Goal: Information Seeking & Learning: Learn about a topic

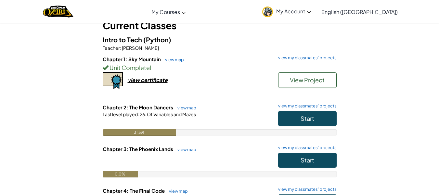
scroll to position [44, 0]
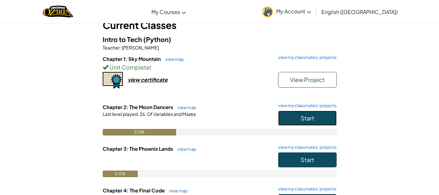
click at [304, 118] on span "Start" at bounding box center [307, 117] width 14 height 7
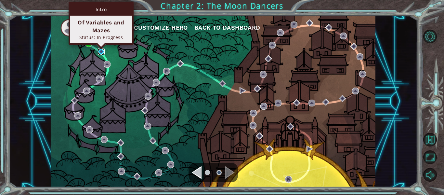
click at [102, 52] on img at bounding box center [101, 51] width 7 height 7
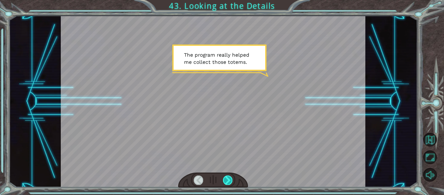
click at [228, 179] on div at bounding box center [227, 179] width 9 height 9
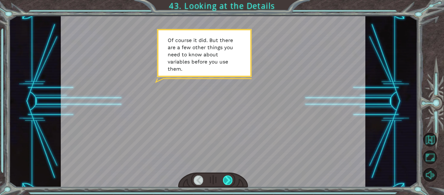
click at [228, 179] on div at bounding box center [227, 179] width 9 height 9
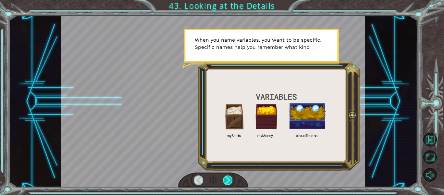
click at [228, 179] on div at bounding box center [227, 179] width 9 height 9
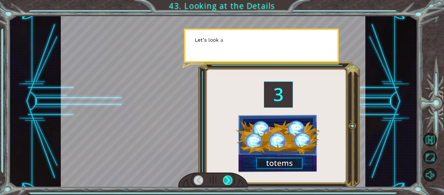
click at [228, 179] on div at bounding box center [227, 179] width 9 height 9
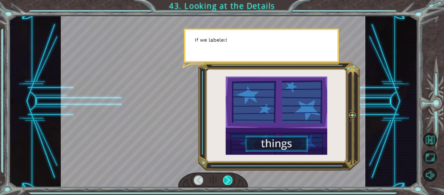
click at [228, 179] on div at bounding box center [227, 179] width 9 height 9
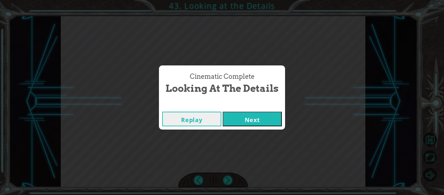
click at [246, 122] on button "Next" at bounding box center [251, 118] width 59 height 15
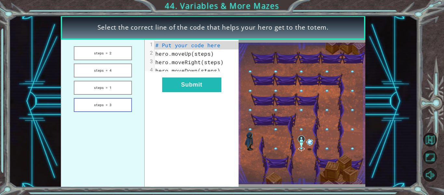
click at [121, 102] on button "steps = 3" at bounding box center [103, 105] width 58 height 14
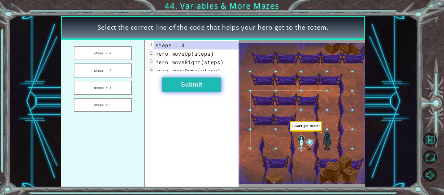
click at [176, 92] on button "Submit" at bounding box center [191, 84] width 59 height 15
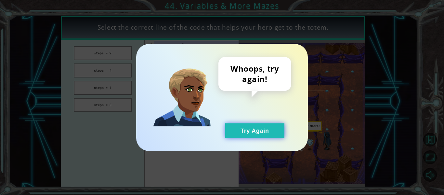
click at [275, 126] on button "Try Again" at bounding box center [254, 130] width 59 height 15
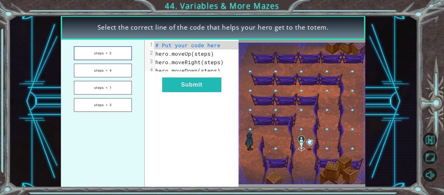
click at [119, 56] on button "steps = 2" at bounding box center [103, 53] width 58 height 14
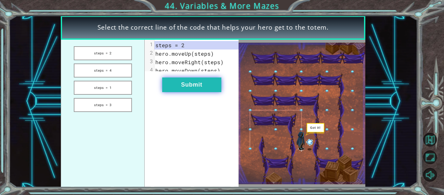
click at [196, 89] on button "Submit" at bounding box center [191, 84] width 59 height 15
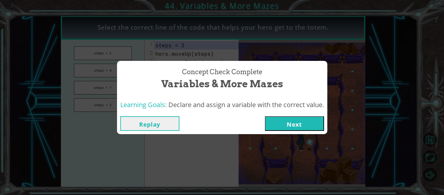
click at [283, 123] on button "Next" at bounding box center [294, 123] width 59 height 15
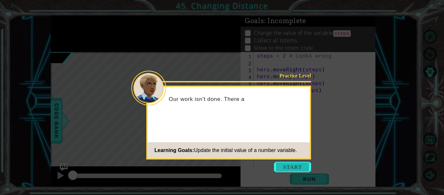
click at [292, 166] on button "Start" at bounding box center [292, 166] width 37 height 10
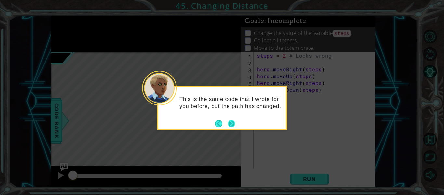
click at [233, 124] on button "Next" at bounding box center [230, 123] width 7 height 7
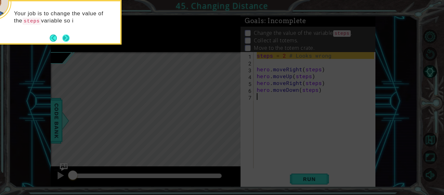
click at [67, 37] on button "Next" at bounding box center [66, 38] width 8 height 8
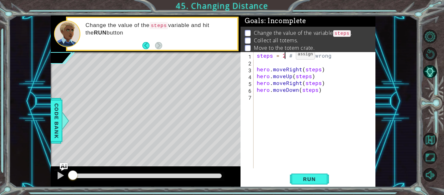
click at [285, 56] on div "steps = 2 # Looks wrong hero . moveRight ( steps ) hero . moveUp ( steps ) hero…" at bounding box center [316, 117] width 122 height 130
click at [304, 180] on span "Run" at bounding box center [309, 178] width 26 height 6
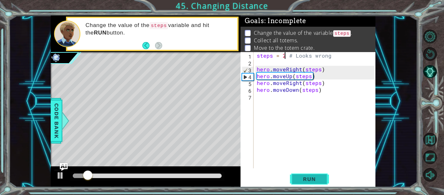
click at [306, 176] on span "Run" at bounding box center [309, 178] width 26 height 6
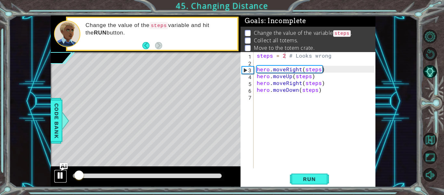
click at [60, 176] on div at bounding box center [60, 175] width 8 height 8
drag, startPoint x: 73, startPoint y: 178, endPoint x: 57, endPoint y: 175, distance: 15.8
click at [57, 175] on div at bounding box center [146, 176] width 190 height 21
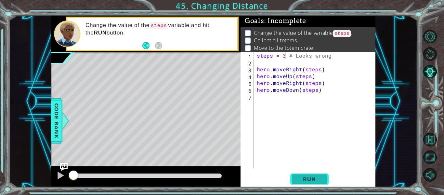
type textarea "steps = 3 # Looks wrong"
click at [310, 176] on span "Run" at bounding box center [309, 178] width 26 height 6
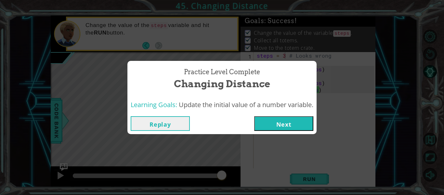
click at [298, 122] on button "Next" at bounding box center [283, 123] width 59 height 15
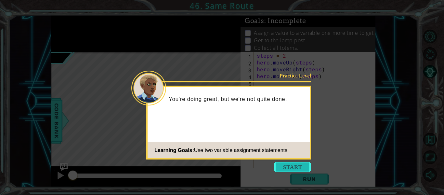
click at [296, 166] on button "Start" at bounding box center [292, 166] width 37 height 10
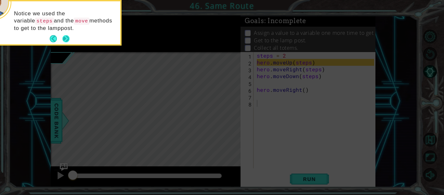
click at [65, 39] on button "Next" at bounding box center [66, 39] width 8 height 8
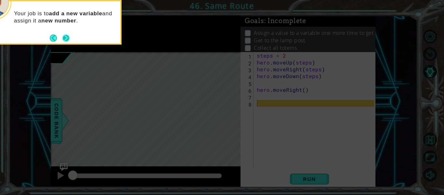
click at [63, 38] on button "Next" at bounding box center [66, 38] width 12 height 12
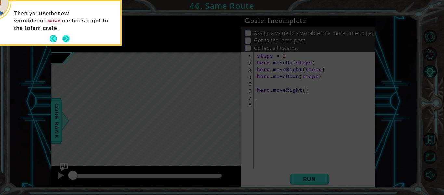
click at [66, 39] on button "Next" at bounding box center [65, 38] width 7 height 7
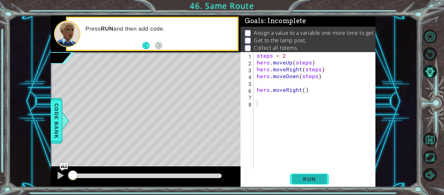
click at [305, 175] on span "Run" at bounding box center [309, 178] width 26 height 6
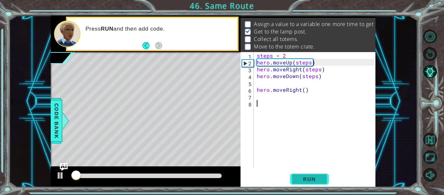
scroll to position [9, 0]
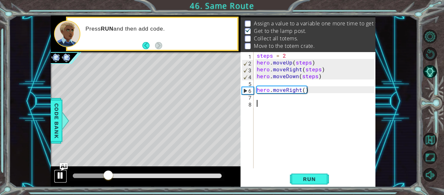
click at [62, 177] on div at bounding box center [60, 175] width 8 height 8
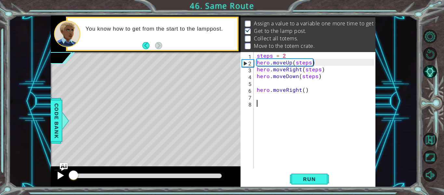
drag, startPoint x: 106, startPoint y: 175, endPoint x: 66, endPoint y: 174, distance: 39.3
click at [66, 174] on div at bounding box center [146, 176] width 190 height 21
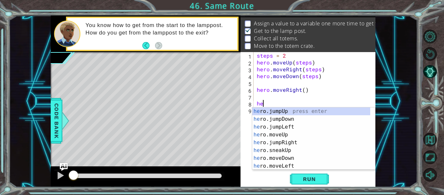
type textarea "h"
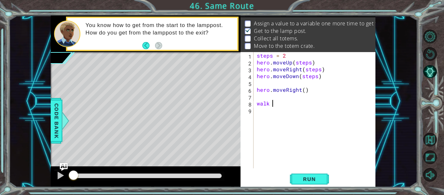
scroll to position [0, 1]
type textarea "walk = 3"
click at [266, 100] on div "steps = 2 hero . moveUp ( steps ) hero . moveRight ( steps ) hero . moveDown ( …" at bounding box center [316, 117] width 122 height 130
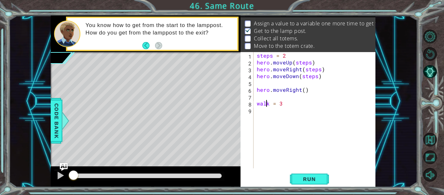
type textarea "walk = 3"
click at [254, 113] on div "walk = 3 1 2 3 4 5 6 7 8 9 steps = 2 hero . moveUp ( steps ) hero . moveRight (…" at bounding box center [306, 110] width 133 height 116
click at [260, 112] on div "steps = 2 hero . moveUp ( steps ) hero . moveRight ( steps ) hero . moveDown ( …" at bounding box center [316, 117] width 122 height 130
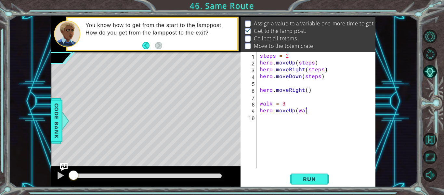
scroll to position [0, 3]
type textarea "hero.moveUp(walk)"
type textarea "hero.moveRight(walk)"
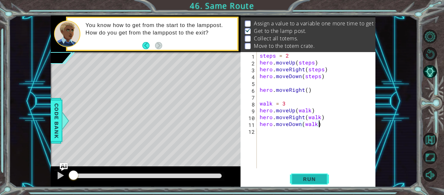
type textarea "hero.moveDown(walk)"
click at [315, 175] on span "Run" at bounding box center [309, 178] width 26 height 6
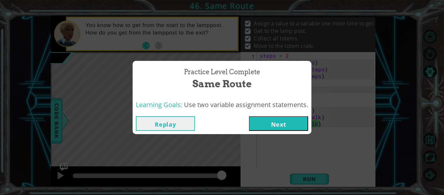
click at [273, 123] on button "Next" at bounding box center [278, 123] width 59 height 15
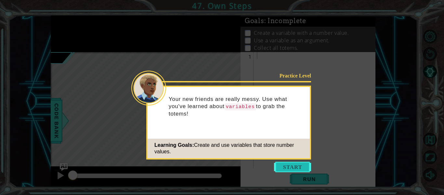
click at [284, 166] on button "Start" at bounding box center [292, 166] width 37 height 10
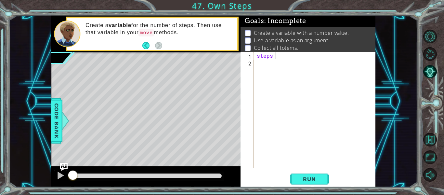
scroll to position [0, 1]
type textarea "steps = 3"
type textarea "hero.moveUp(steps)"
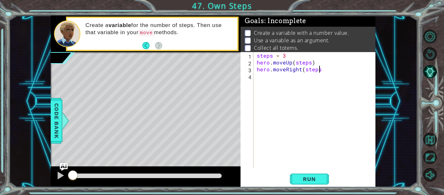
type textarea "hero.moveRight(steps)"
type textarea "hero.moveDown(steps)"
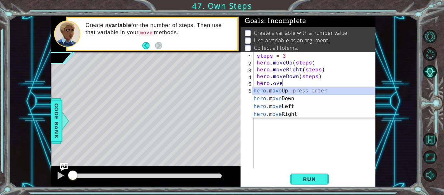
scroll to position [0, 1]
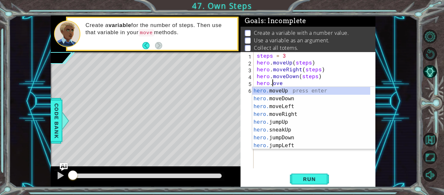
type textarea "hero.move"
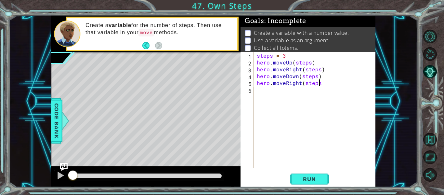
scroll to position [0, 4]
type textarea "hero.moveRight(steps)"
click at [317, 179] on span "Run" at bounding box center [309, 178] width 26 height 6
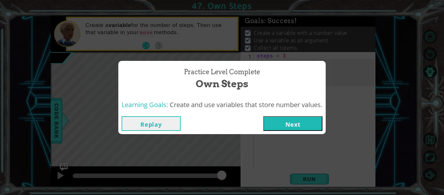
click at [298, 123] on button "Next" at bounding box center [292, 123] width 59 height 15
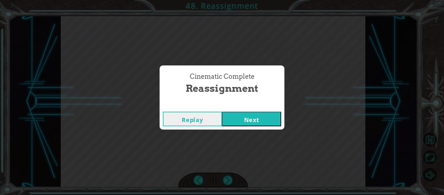
click at [266, 120] on button "Next" at bounding box center [251, 118] width 59 height 15
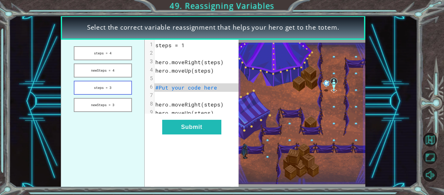
click at [123, 88] on button "steps = 3" at bounding box center [103, 88] width 58 height 14
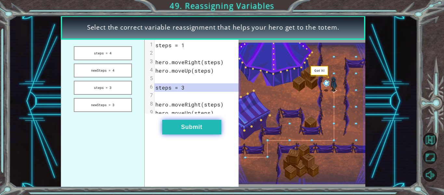
click at [186, 132] on button "Submit" at bounding box center [191, 127] width 59 height 15
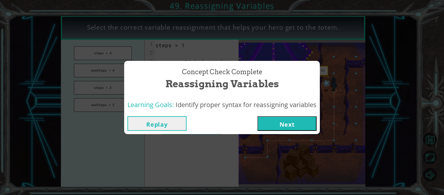
click at [279, 126] on button "Next" at bounding box center [286, 123] width 59 height 15
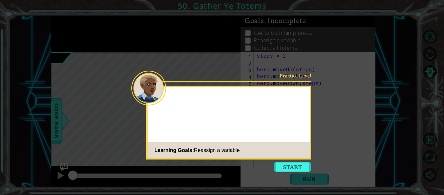
click at [295, 166] on button "Start" at bounding box center [292, 166] width 37 height 10
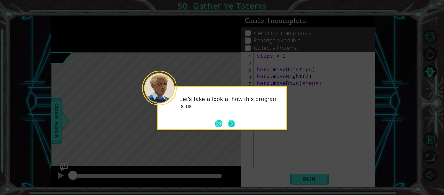
click at [233, 123] on button "Next" at bounding box center [231, 123] width 7 height 7
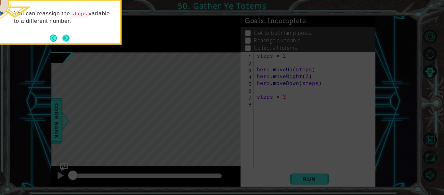
click at [68, 38] on button "Next" at bounding box center [66, 38] width 12 height 12
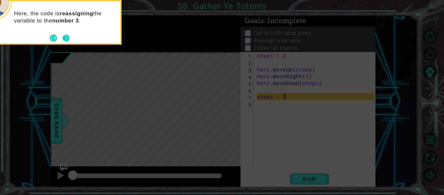
click at [67, 37] on button "Next" at bounding box center [66, 38] width 8 height 8
click at [65, 38] on button "Next" at bounding box center [65, 37] width 9 height 9
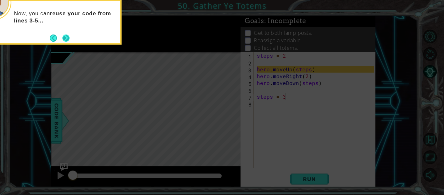
click at [65, 37] on button "Next" at bounding box center [65, 37] width 9 height 9
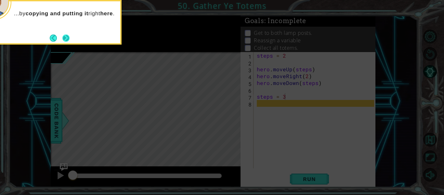
click at [65, 38] on button "Next" at bounding box center [66, 38] width 8 height 8
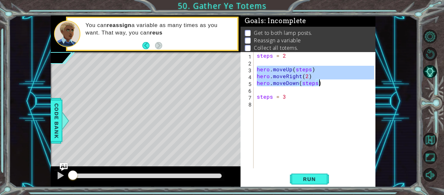
drag, startPoint x: 257, startPoint y: 69, endPoint x: 320, endPoint y: 84, distance: 65.3
click at [320, 84] on div "steps = 2 hero . moveUp ( steps ) hero . moveRight ( 2 ) hero . moveDown ( step…" at bounding box center [316, 117] width 122 height 130
type textarea "hero.moveRight(2) hero.moveDown(steps)"
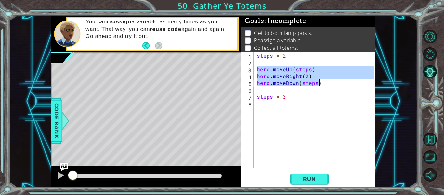
click at [270, 107] on div "steps = 2 hero . moveUp ( steps ) hero . moveRight ( 2 ) hero . moveDown ( step…" at bounding box center [316, 117] width 122 height 130
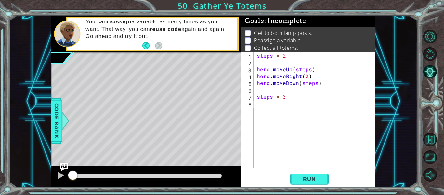
paste textarea "hero.moveDown(steps)"
type textarea "hero.moveDown(steps)"
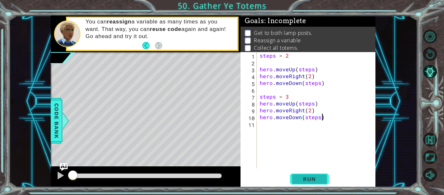
click at [314, 178] on span "Run" at bounding box center [309, 178] width 26 height 6
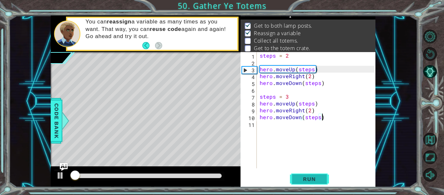
scroll to position [9, 0]
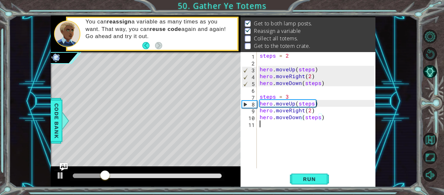
click at [272, 127] on div "steps = 2 hero . moveUp ( steps ) hero . moveRight ( 2 ) hero . moveDown ( step…" at bounding box center [317, 117] width 119 height 130
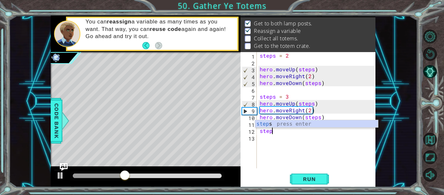
scroll to position [0, 1]
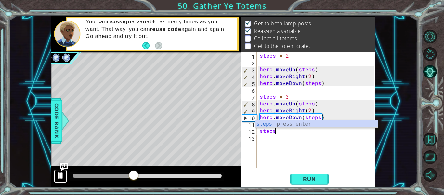
click at [58, 177] on div at bounding box center [60, 175] width 8 height 8
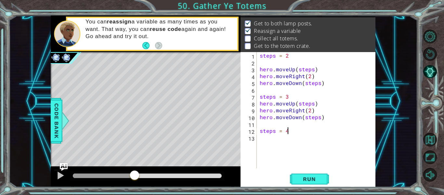
scroll to position [0, 1]
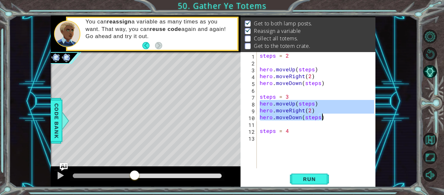
drag, startPoint x: 259, startPoint y: 103, endPoint x: 324, endPoint y: 118, distance: 66.7
click at [324, 118] on div "steps = 2 hero . moveUp ( steps ) hero . moveRight ( 2 ) hero . moveDown ( step…" at bounding box center [317, 117] width 119 height 130
type textarea "hero.moveRight(2) hero.moveDown(steps)"
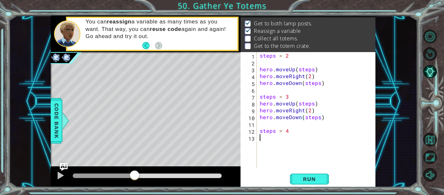
click at [264, 140] on div "steps = 2 hero . moveUp ( steps ) hero . moveRight ( 2 ) hero . moveDown ( step…" at bounding box center [317, 117] width 119 height 130
paste textarea "hero.moveDown(steps)"
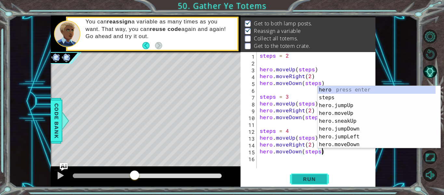
type textarea "hero.moveDown(steps)"
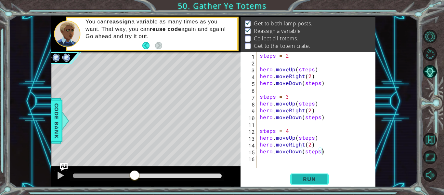
click at [310, 179] on span "Run" at bounding box center [309, 178] width 26 height 6
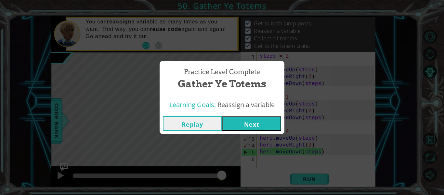
click at [258, 125] on button "Next" at bounding box center [251, 123] width 59 height 15
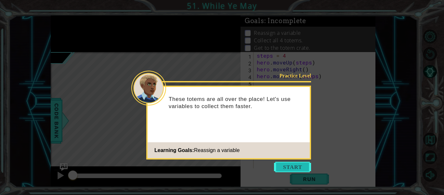
click at [294, 166] on button "Start" at bounding box center [292, 166] width 37 height 10
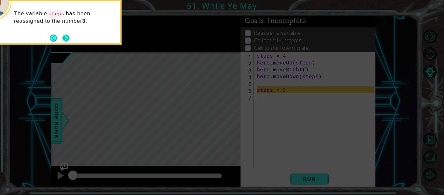
click at [65, 37] on button "Next" at bounding box center [66, 38] width 12 height 12
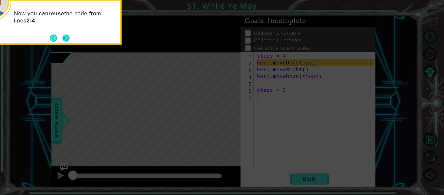
click at [66, 36] on button "Next" at bounding box center [66, 38] width 8 height 8
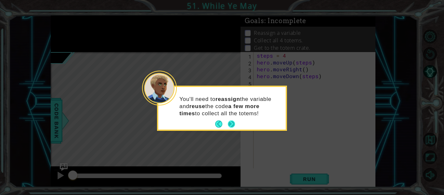
click at [233, 123] on button "Next" at bounding box center [231, 123] width 11 height 11
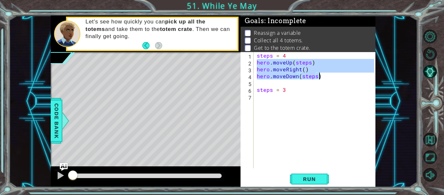
drag, startPoint x: 256, startPoint y: 63, endPoint x: 323, endPoint y: 79, distance: 69.1
click at [323, 79] on div "steps = 4 hero . moveUp ( steps ) hero . moveRight ( ) hero . moveDown ( steps …" at bounding box center [316, 117] width 122 height 130
type textarea "hero.moveRight() hero.moveDown(steps)"
click at [268, 99] on div "steps = 4 hero . moveUp ( steps ) hero . moveRight ( ) hero . moveDown ( steps …" at bounding box center [316, 117] width 122 height 130
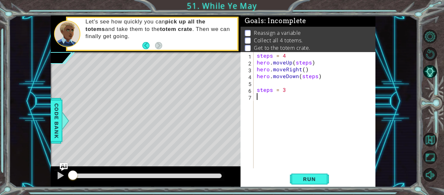
paste textarea "hero.moveDown(steps)"
type textarea "hero.moveDown(steps)"
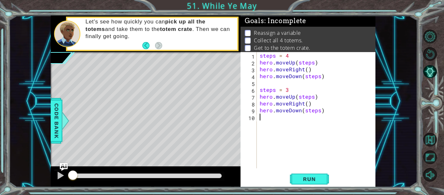
click at [274, 121] on div "steps = 4 hero . moveUp ( steps ) hero . moveRight ( ) hero . moveDown ( steps …" at bounding box center [317, 117] width 119 height 130
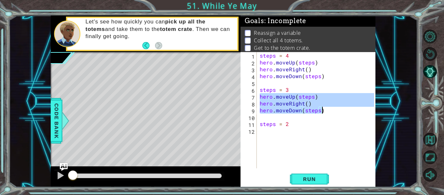
drag, startPoint x: 260, startPoint y: 96, endPoint x: 325, endPoint y: 110, distance: 67.1
click at [325, 110] on div "steps = 4 hero . moveUp ( steps ) hero . moveRight ( ) hero . moveDown ( steps …" at bounding box center [317, 117] width 119 height 130
type textarea "hero.moveRight() hero.moveDown(steps)"
click at [271, 133] on div "steps = 4 hero . moveUp ( steps ) hero . moveRight ( ) hero . moveDown ( steps …" at bounding box center [317, 117] width 119 height 130
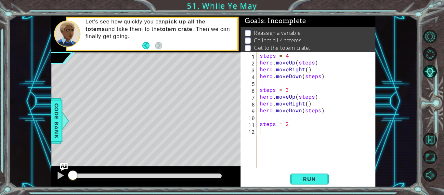
scroll to position [0, 0]
paste textarea "hero.moveDown(steps)"
type textarea "hero.moveDown(steps)"
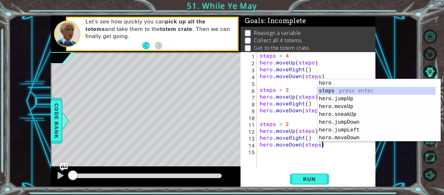
click at [271, 156] on div "steps = 4 hero . moveUp ( steps ) hero . moveRight ( ) hero . moveDown ( steps …" at bounding box center [317, 117] width 119 height 130
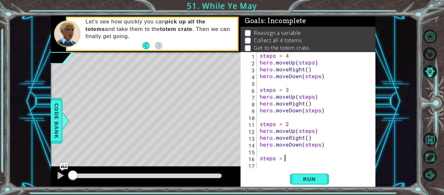
scroll to position [0, 1]
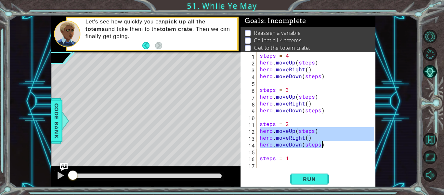
drag, startPoint x: 258, startPoint y: 132, endPoint x: 323, endPoint y: 144, distance: 65.7
click at [323, 144] on div "steps = 4 hero . moveUp ( steps ) hero . moveRight ( ) hero . moveDown ( steps …" at bounding box center [317, 117] width 119 height 130
type textarea "hero.moveRight() hero.moveDown(steps)"
click at [266, 166] on div "steps = 4 hero . moveUp ( steps ) hero . moveRight ( ) hero . moveDown ( steps …" at bounding box center [317, 117] width 119 height 130
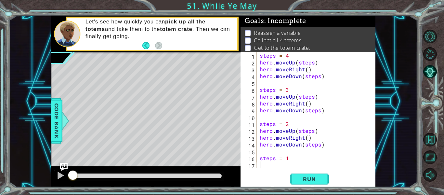
scroll to position [0, 0]
paste textarea "hero.moveDown(steps)"
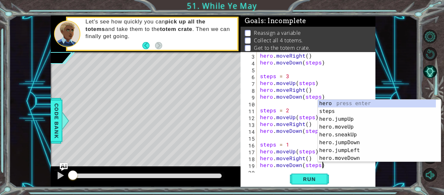
scroll to position [20, 0]
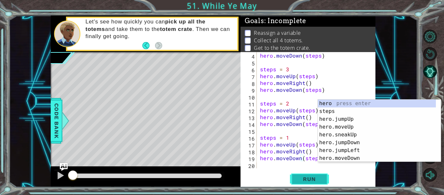
type textarea "hero.moveDown(steps)"
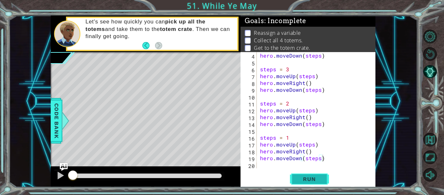
click at [309, 182] on span "Run" at bounding box center [309, 178] width 26 height 6
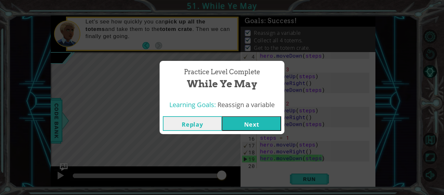
click at [264, 125] on button "Next" at bounding box center [251, 123] width 59 height 15
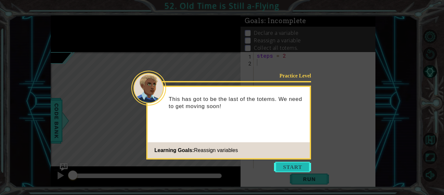
click at [289, 166] on button "Start" at bounding box center [292, 166] width 37 height 10
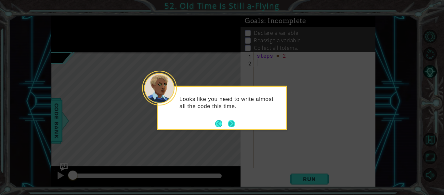
click at [234, 126] on button "Next" at bounding box center [231, 124] width 8 height 8
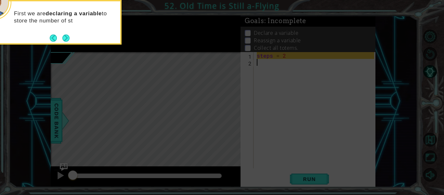
click at [74, 43] on div "First we are declaring a variable to store the number of st" at bounding box center [57, 22] width 130 height 44
click at [66, 37] on button "Next" at bounding box center [65, 37] width 7 height 7
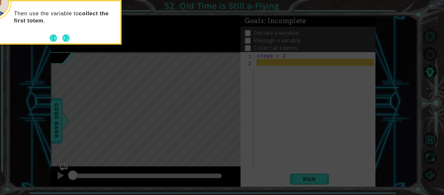
click at [66, 37] on button "Next" at bounding box center [66, 38] width 10 height 10
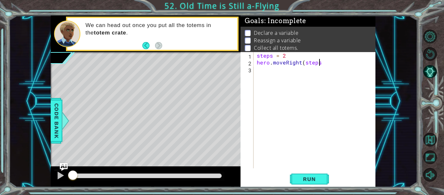
scroll to position [0, 4]
type textarea "hero.moveRight(steps)"
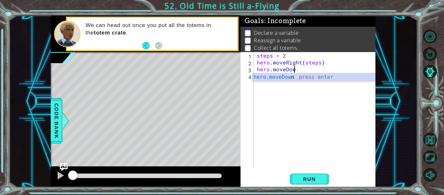
scroll to position [0, 2]
type textarea "hero.moveDown()"
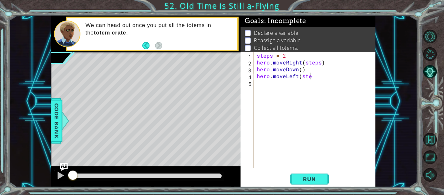
scroll to position [0, 3]
type textarea "hero.moveLeft(steps)"
click at [279, 88] on div "steps = 2 hero . moveRight ( steps ) hero . moveDown ( ) hero . moveLeft ( step…" at bounding box center [316, 117] width 122 height 130
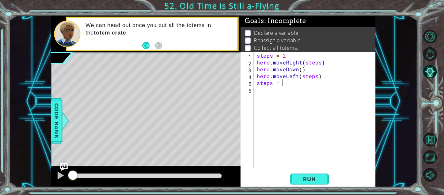
type textarea "steps = 4"
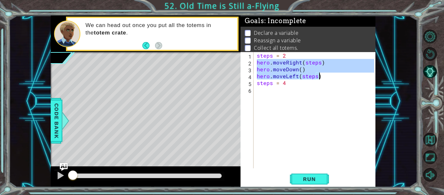
drag, startPoint x: 256, startPoint y: 62, endPoint x: 321, endPoint y: 76, distance: 66.9
click at [321, 76] on div "steps = 2 hero . moveRight ( steps ) hero . moveDown ( ) hero . moveLeft ( step…" at bounding box center [316, 117] width 122 height 130
type textarea "hero.moveDown() hero.moveLeft(steps)"
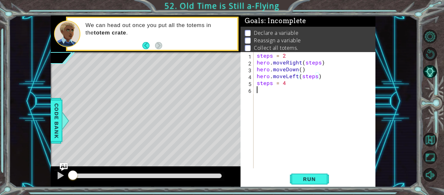
click at [261, 93] on div "steps = 2 hero . moveRight ( steps ) hero . moveDown ( ) hero . moveLeft ( step…" at bounding box center [316, 117] width 122 height 130
paste textarea "hero.moveLeft(steps)"
type textarea "hero.moveLeft(steps)"
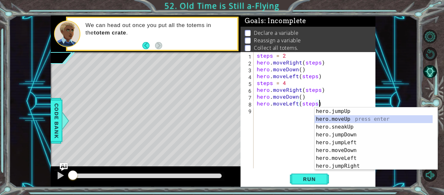
click at [263, 112] on div "steps = 2 hero . moveRight ( steps ) hero . moveDown ( ) hero . moveLeft ( step…" at bounding box center [316, 117] width 122 height 130
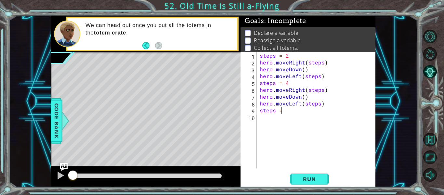
scroll to position [0, 1]
type textarea "steps = 6"
click at [265, 121] on div "steps = 2 hero . moveRight ( steps ) hero . moveDown ( ) hero . moveLeft ( step…" at bounding box center [317, 117] width 119 height 130
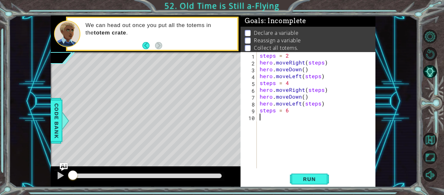
paste textarea "hero.moveLeft(steps)"
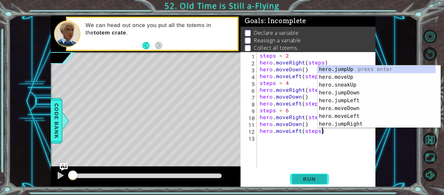
type textarea "hero.moveLeft(steps)"
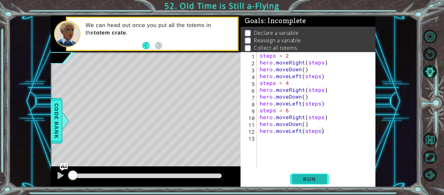
click at [318, 177] on span "Run" at bounding box center [309, 178] width 26 height 6
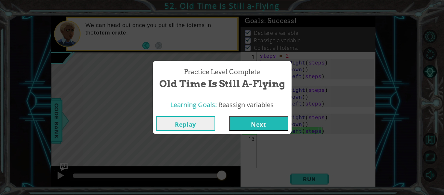
click at [268, 126] on button "Next" at bounding box center [258, 123] width 59 height 15
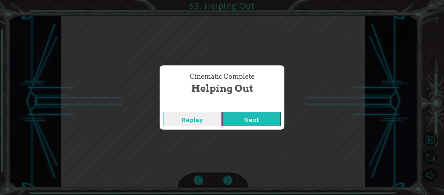
click at [260, 118] on button "Next" at bounding box center [251, 118] width 59 height 15
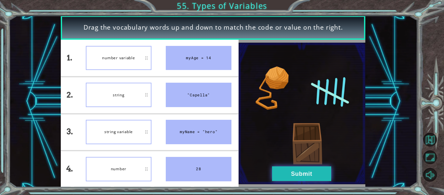
click at [312, 178] on button "Submit" at bounding box center [301, 173] width 59 height 15
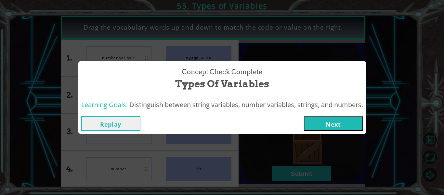
click at [295, 170] on div "Concept Check Complete Types of Variables Learning Goals: Distinguish between s…" at bounding box center [222, 97] width 444 height 195
click at [330, 125] on button "Next" at bounding box center [333, 123] width 59 height 15
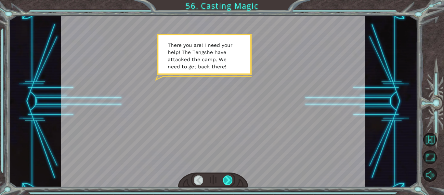
click at [229, 180] on div at bounding box center [227, 179] width 9 height 9
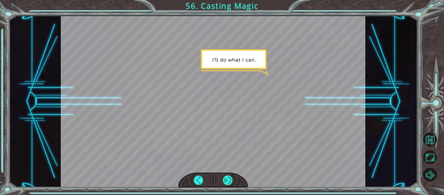
click at [230, 179] on div at bounding box center [227, 179] width 9 height 9
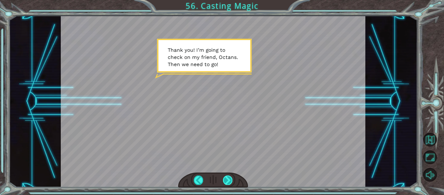
click at [230, 179] on div at bounding box center [227, 179] width 9 height 9
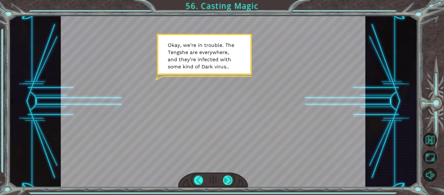
click at [230, 179] on div at bounding box center [227, 179] width 9 height 9
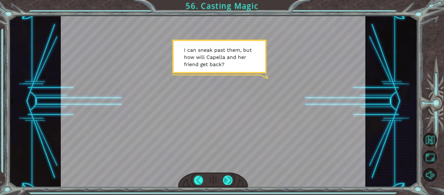
click at [230, 179] on div at bounding box center [227, 179] width 9 height 9
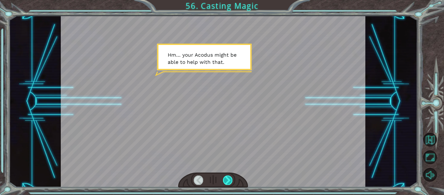
click at [230, 179] on div at bounding box center [227, 179] width 9 height 9
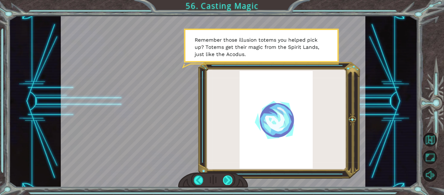
click at [230, 179] on div at bounding box center [227, 179] width 9 height 9
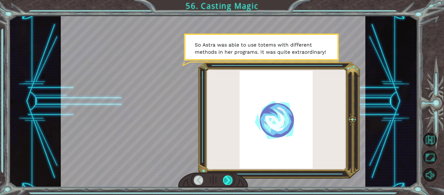
click at [230, 179] on div at bounding box center [227, 179] width 9 height 9
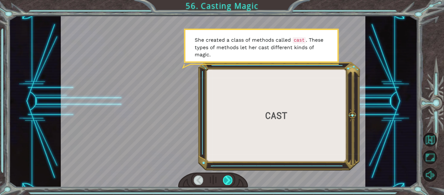
click at [230, 179] on div at bounding box center [227, 179] width 9 height 9
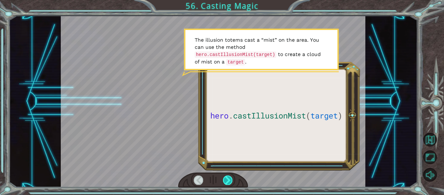
click at [230, 179] on div at bounding box center [227, 179] width 9 height 9
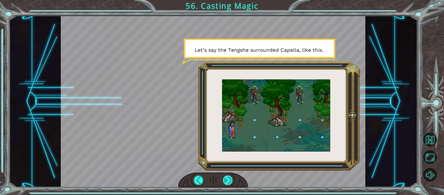
click at [230, 179] on div at bounding box center [227, 179] width 9 height 9
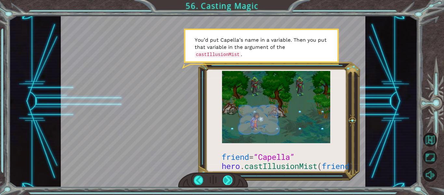
click at [230, 179] on div at bounding box center [227, 179] width 9 height 9
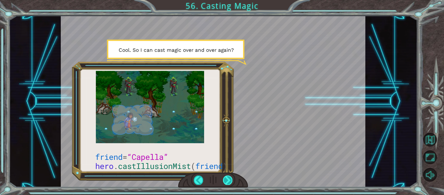
click at [230, 179] on div at bounding box center [227, 179] width 9 height 9
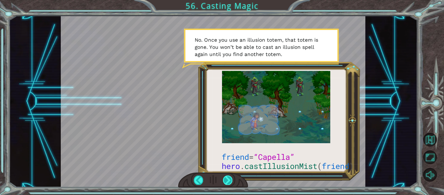
click at [230, 179] on div at bounding box center [227, 179] width 9 height 9
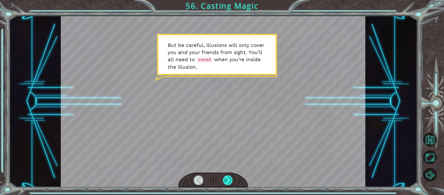
click at [230, 181] on div at bounding box center [227, 179] width 9 height 9
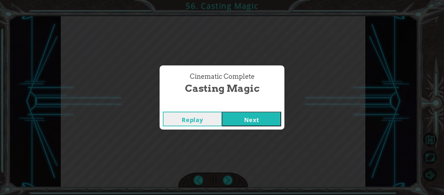
click at [249, 124] on button "Next" at bounding box center [251, 118] width 59 height 15
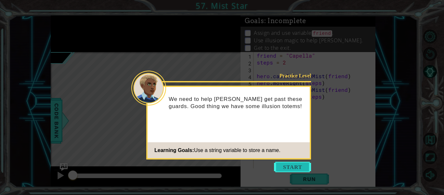
click at [290, 169] on button "Start" at bounding box center [292, 166] width 37 height 10
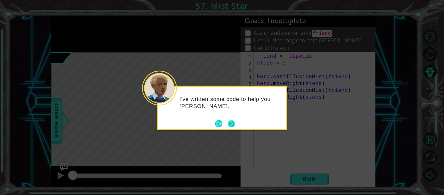
click at [231, 122] on button "Next" at bounding box center [231, 123] width 7 height 7
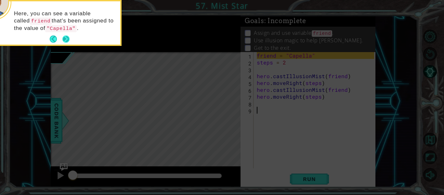
click at [67, 40] on button "Next" at bounding box center [66, 39] width 8 height 8
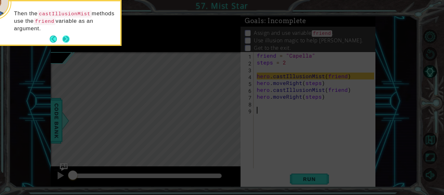
click at [67, 39] on button "Next" at bounding box center [65, 38] width 7 height 7
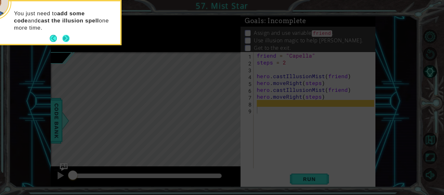
click at [67, 39] on button "Next" at bounding box center [66, 38] width 9 height 9
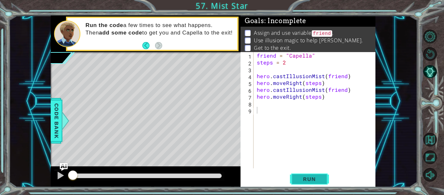
click at [315, 177] on span "Run" at bounding box center [309, 178] width 26 height 6
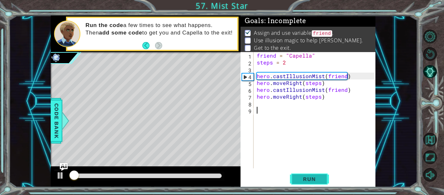
scroll to position [6, 0]
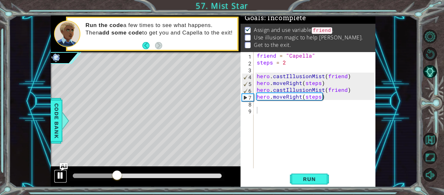
click at [59, 172] on div at bounding box center [60, 175] width 8 height 8
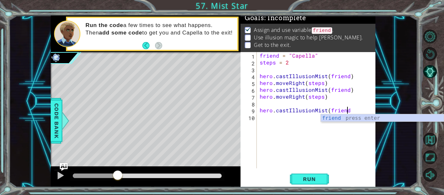
scroll to position [0, 5]
type textarea "hero.castIllusionMist(friend)"
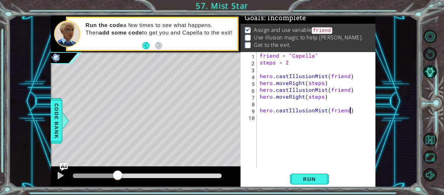
click at [288, 123] on div "friend = "Capella" steps = 2 hero . castIllusionMist ( friend ) hero . moveRigh…" at bounding box center [317, 117] width 119 height 130
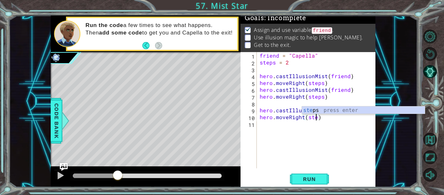
scroll to position [0, 4]
type textarea "hero.moveRight(steps)"
click at [322, 175] on button "Run" at bounding box center [309, 178] width 39 height 13
